Goal: Check status: Check status

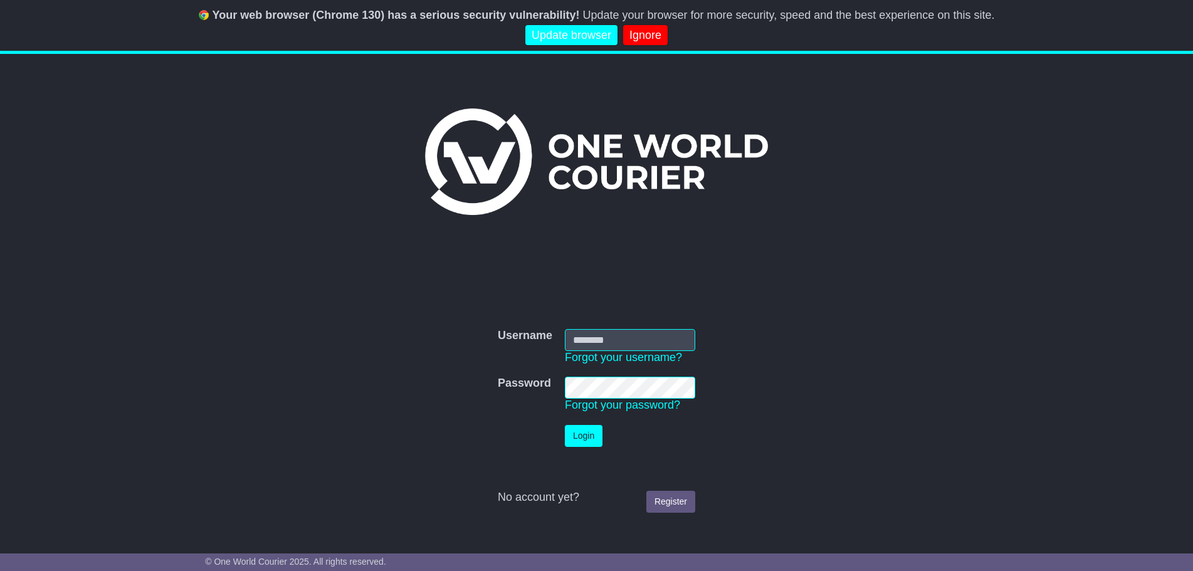
type input "*******"
drag, startPoint x: 576, startPoint y: 427, endPoint x: 574, endPoint y: 433, distance: 6.8
click at [576, 428] on button "Login" at bounding box center [584, 436] width 38 height 22
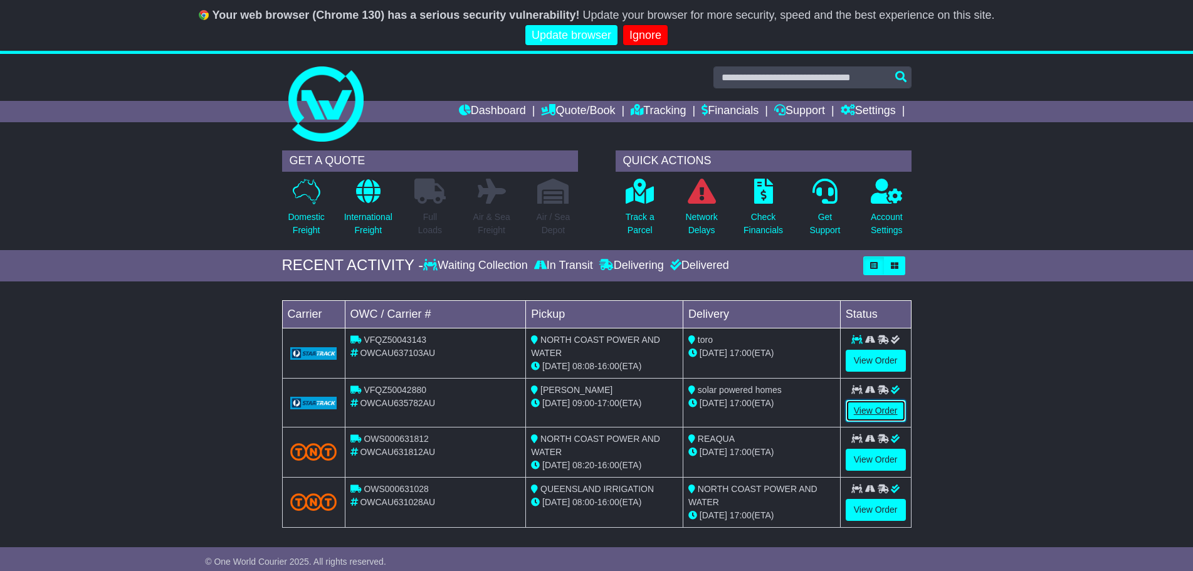
click at [881, 407] on link "View Order" at bounding box center [876, 411] width 60 height 22
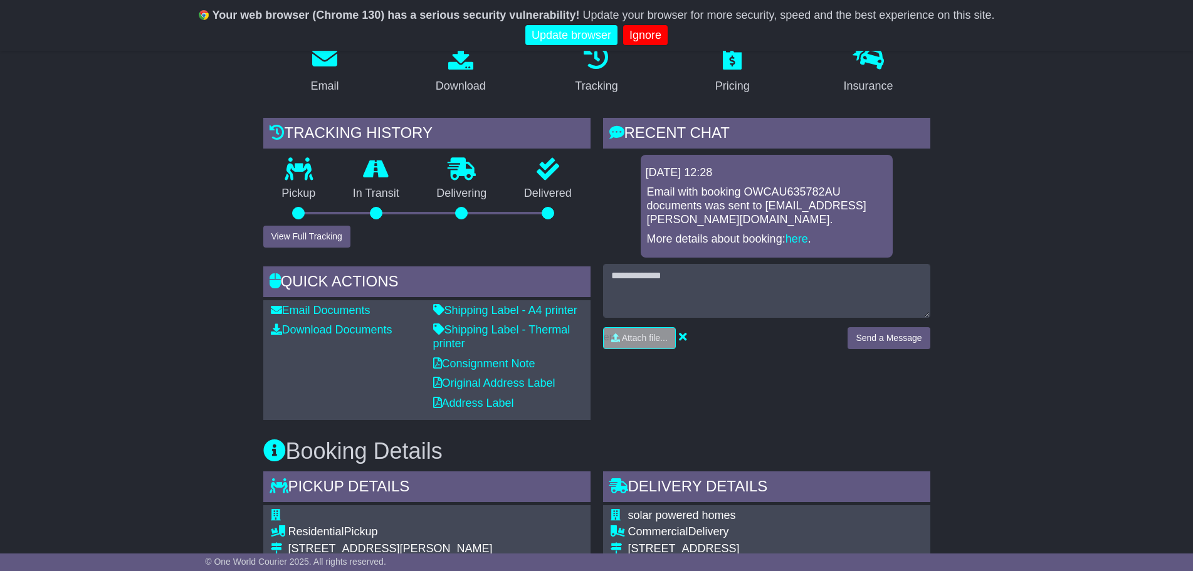
scroll to position [236, 0]
drag, startPoint x: 307, startPoint y: 231, endPoint x: 299, endPoint y: 231, distance: 8.2
click at [306, 231] on button "View Full Tracking" at bounding box center [306, 238] width 87 height 22
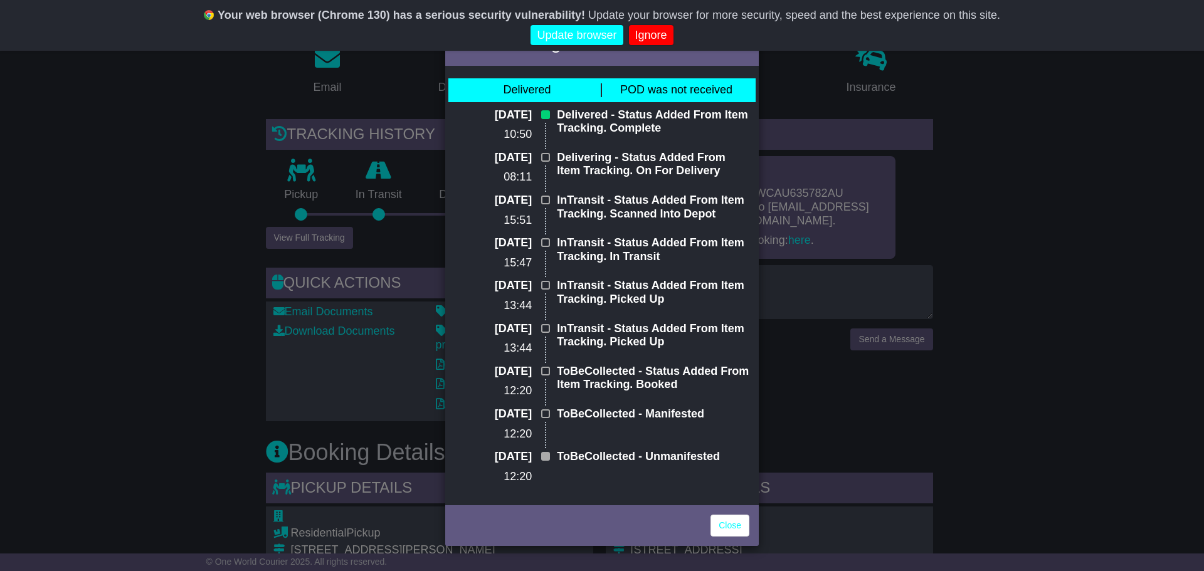
click at [1040, 204] on div "Full Tracking × Delivered POD was not received 21 Aug 2025 10:50 Delivered - St…" at bounding box center [602, 285] width 1204 height 571
